Goal: Find specific page/section: Find specific page/section

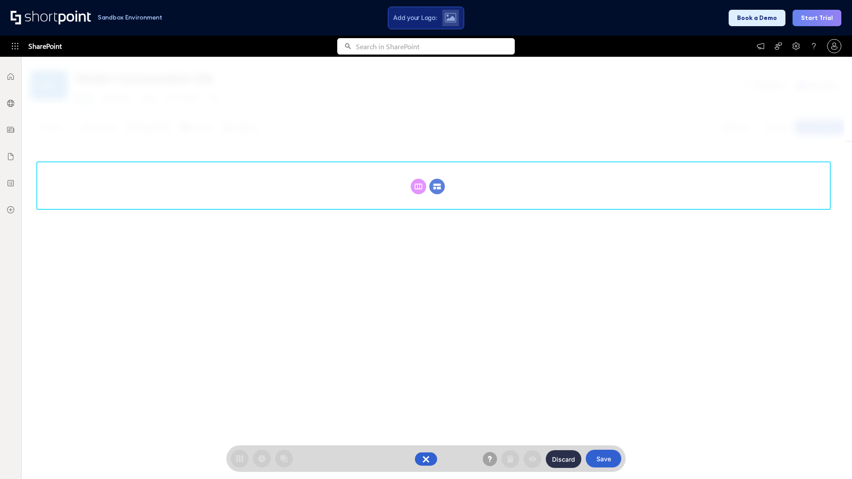
click at [437, 186] on circle at bounding box center [438, 187] width 16 height 16
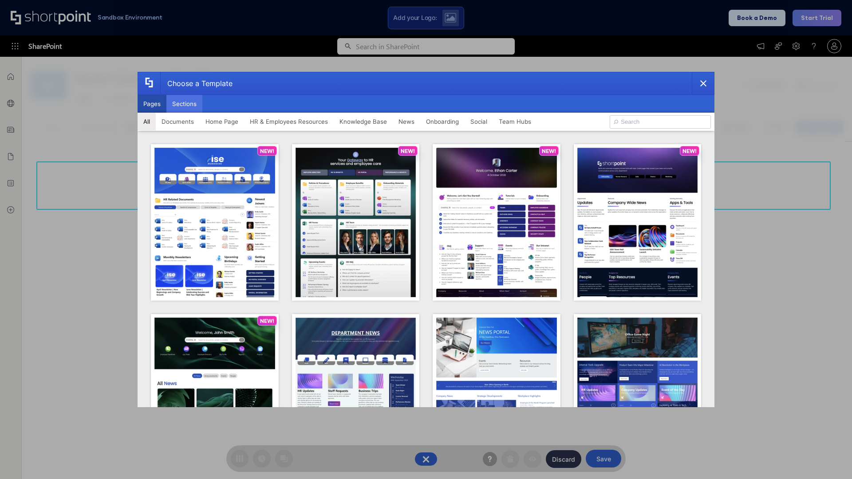
click at [184, 104] on button "Sections" at bounding box center [184, 104] width 36 height 18
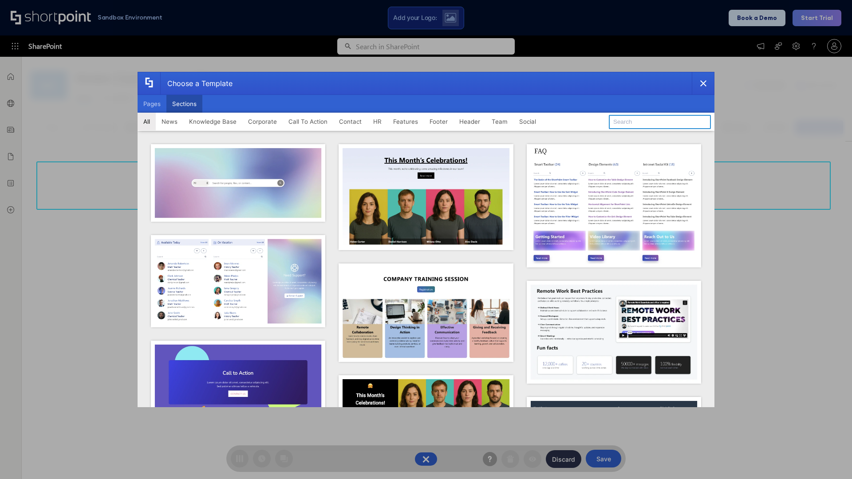
type input "Features Kit 4"
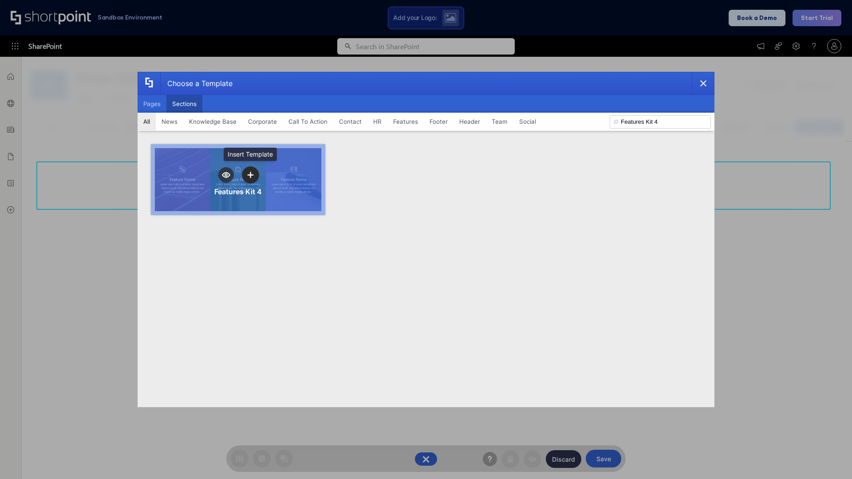
click at [250, 175] on icon "template selector" at bounding box center [250, 175] width 6 height 6
